Goal: Information Seeking & Learning: Learn about a topic

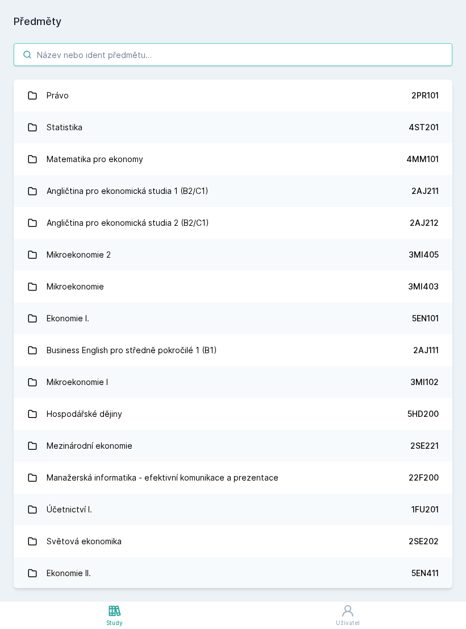
click at [354, 45] on input "search" at bounding box center [233, 54] width 439 height 23
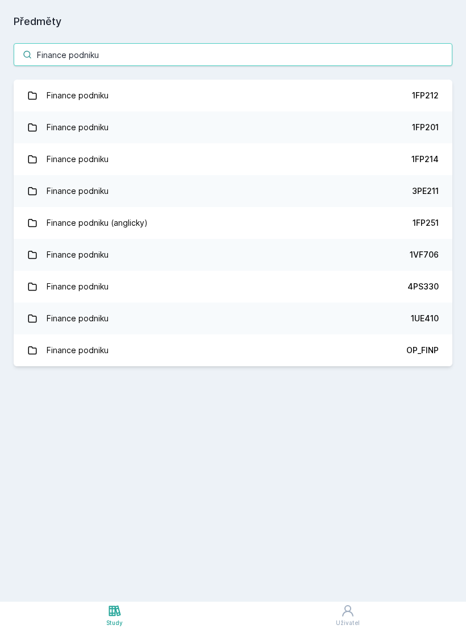
type input "Finance podniku"
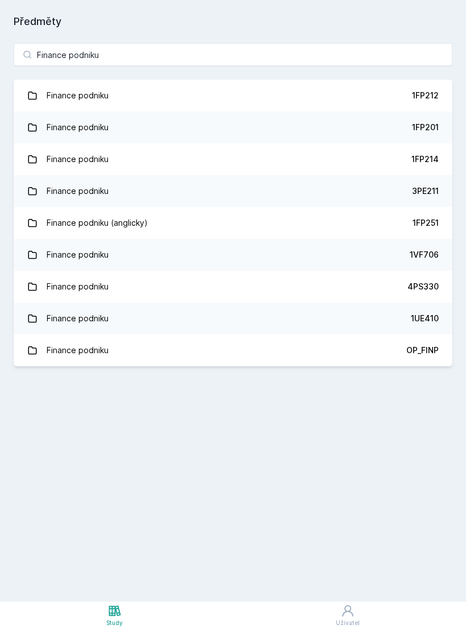
click at [418, 159] on div "1FP214" at bounding box center [424, 158] width 27 height 11
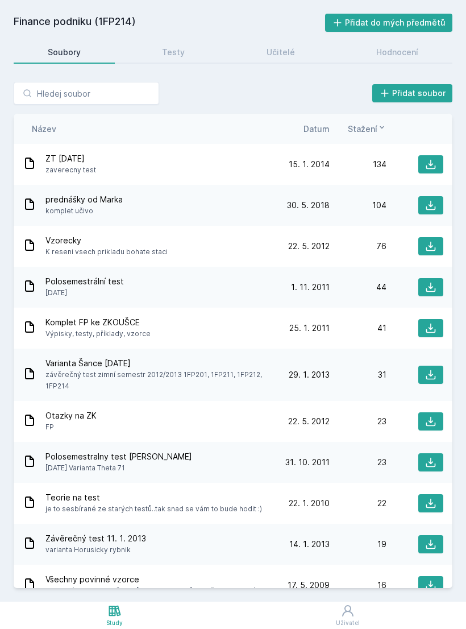
click at [318, 124] on span "Datum" at bounding box center [317, 129] width 26 height 12
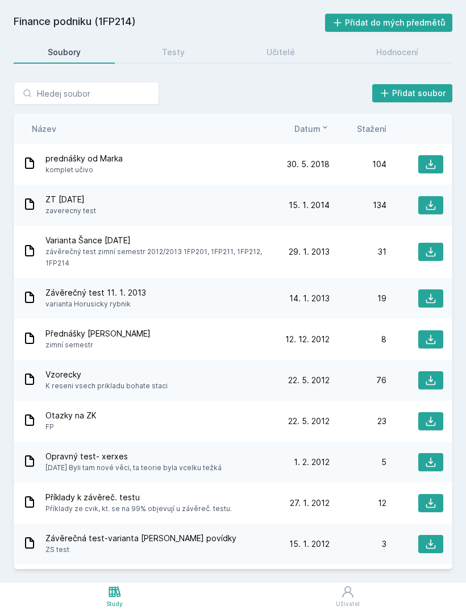
click at [335, 168] on div "104" at bounding box center [358, 164] width 57 height 11
click at [429, 210] on icon at bounding box center [430, 204] width 11 height 11
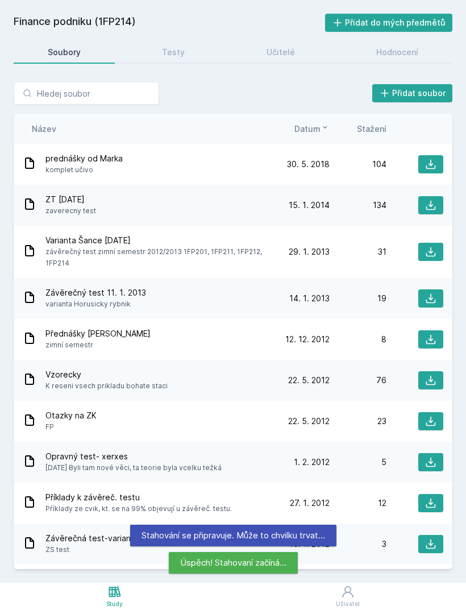
click at [433, 160] on icon at bounding box center [430, 164] width 11 height 11
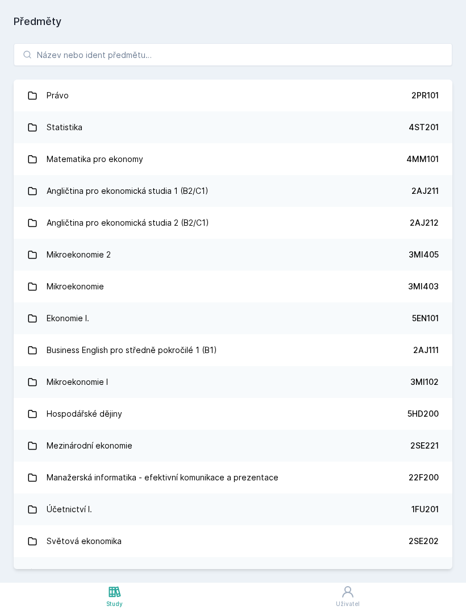
click at [64, 122] on div "Statistika" at bounding box center [65, 127] width 36 height 23
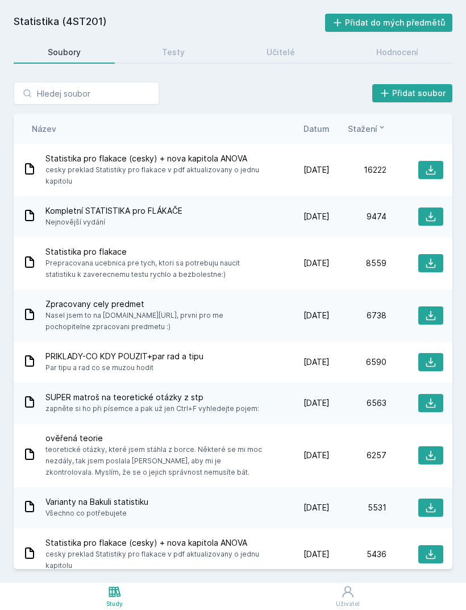
click at [324, 119] on div "Název Datum Stažení" at bounding box center [233, 129] width 439 height 30
click at [302, 123] on div "Datum" at bounding box center [301, 129] width 57 height 12
click at [317, 134] on span "Datum" at bounding box center [317, 129] width 26 height 12
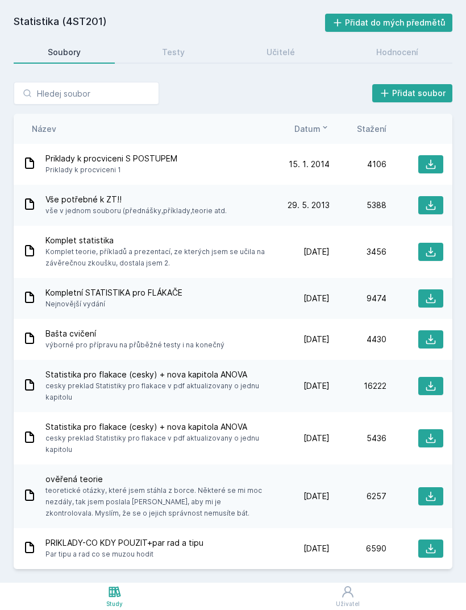
click at [442, 196] on button at bounding box center [430, 205] width 25 height 18
click at [431, 248] on icon at bounding box center [431, 252] width 10 height 10
click at [430, 169] on icon at bounding box center [431, 165] width 10 height 10
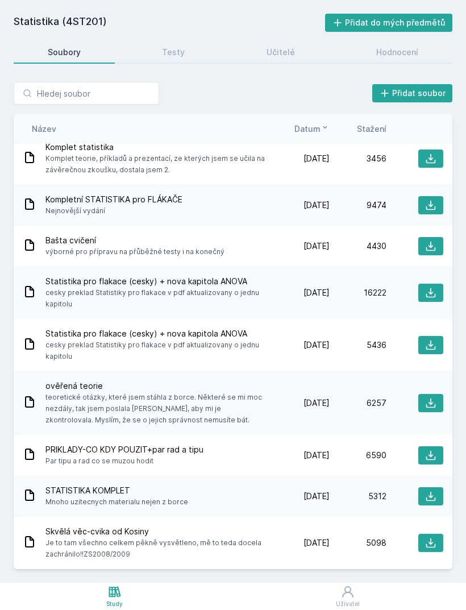
scroll to position [162, 0]
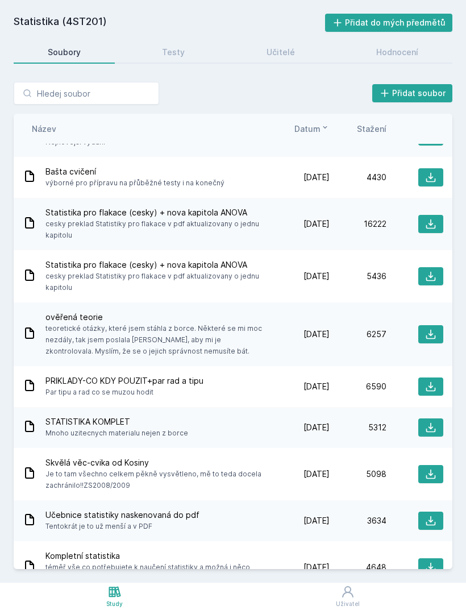
click at [427, 423] on icon at bounding box center [430, 427] width 11 height 11
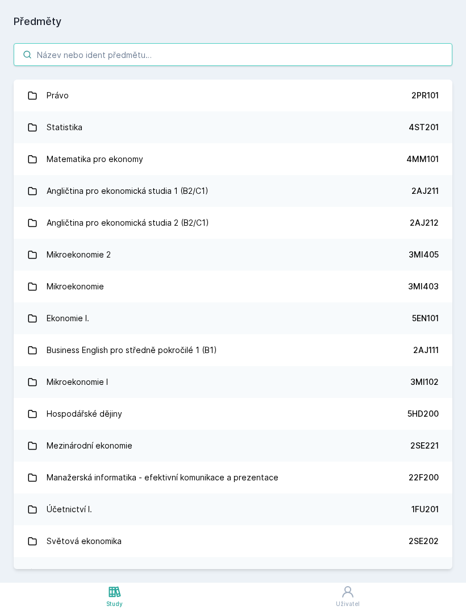
click at [48, 54] on input "search" at bounding box center [233, 54] width 439 height 23
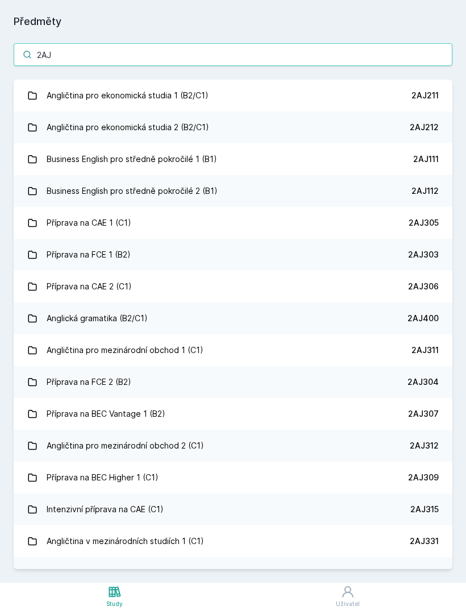
click at [82, 62] on input "2AJ" at bounding box center [233, 54] width 439 height 23
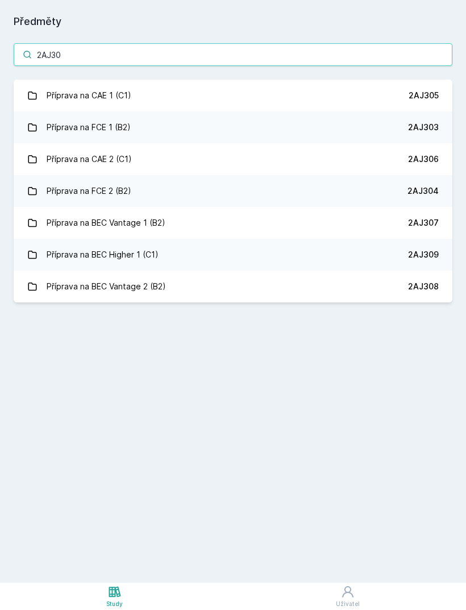
type input "2AJ305"
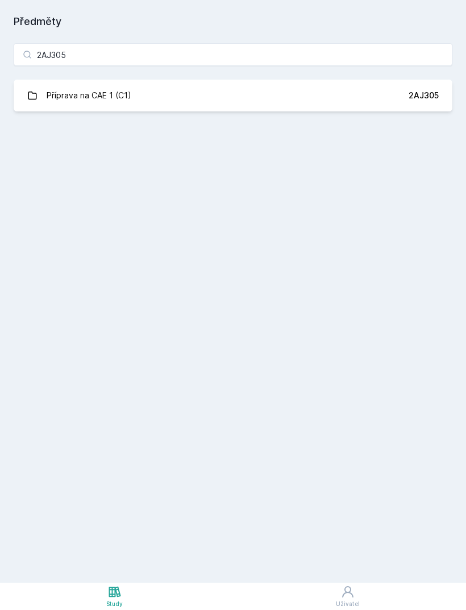
click at [58, 95] on div "Příprava na CAE 1 (C1)" at bounding box center [89, 95] width 85 height 23
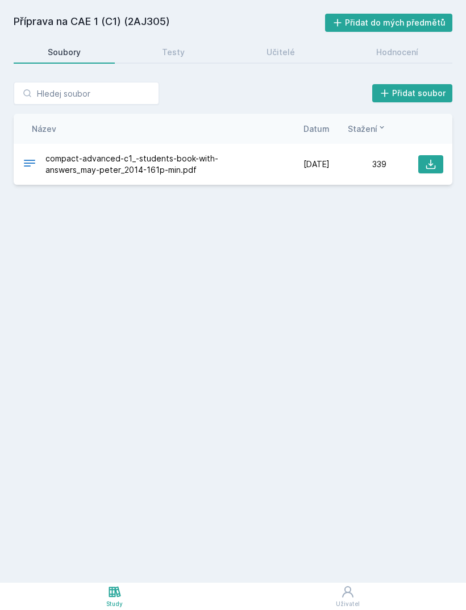
click at [57, 168] on span "compact-advanced-c1_-students-book-with-answers_may-peter_2014-161p-min.pdf" at bounding box center [156, 164] width 223 height 23
click at [68, 163] on span "compact-advanced-c1_-students-book-with-answers_may-peter_2014-161p-min.pdf" at bounding box center [156, 164] width 223 height 23
click at [48, 156] on span "compact-advanced-c1_-students-book-with-answers_may-peter_2014-161p-min.pdf" at bounding box center [156, 164] width 223 height 23
click at [434, 168] on icon at bounding box center [430, 164] width 11 height 11
